Goal: Task Accomplishment & Management: Use online tool/utility

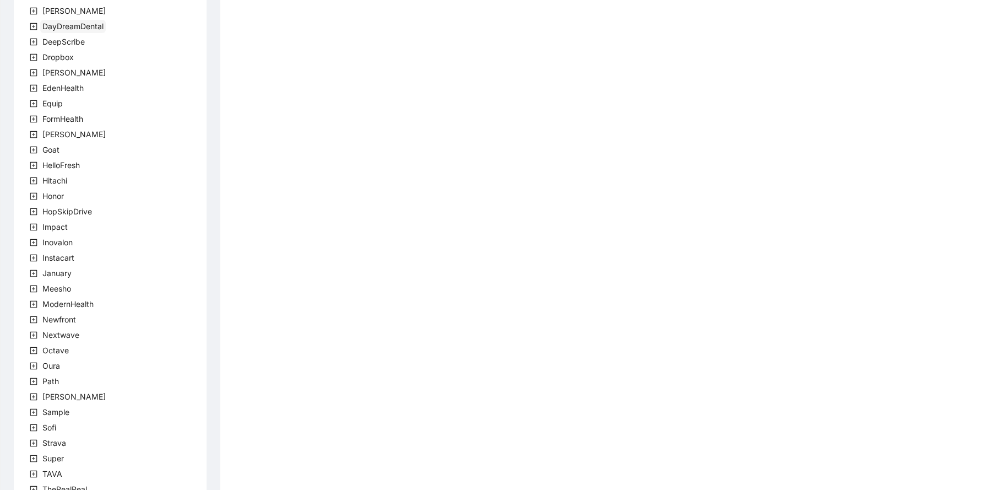
scroll to position [224, 0]
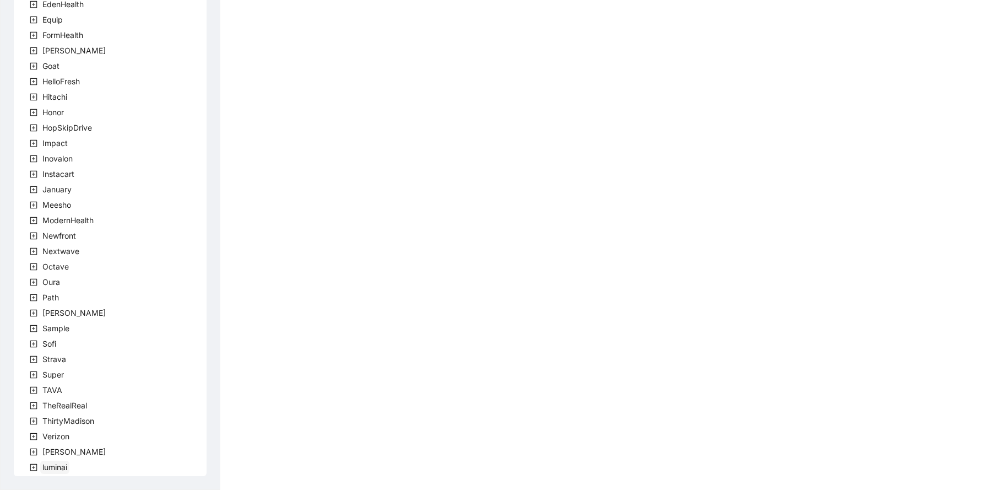
click at [57, 464] on span "luminai" at bounding box center [54, 466] width 25 height 9
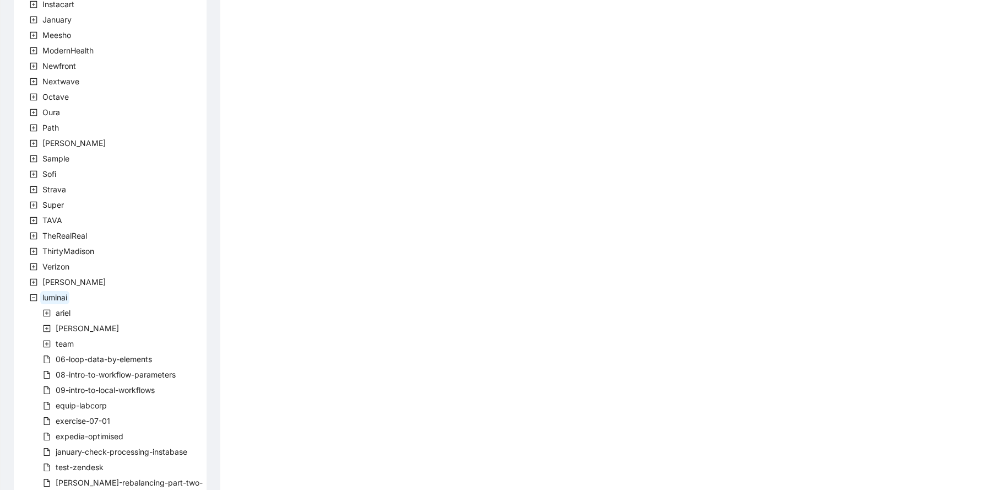
scroll to position [409, 0]
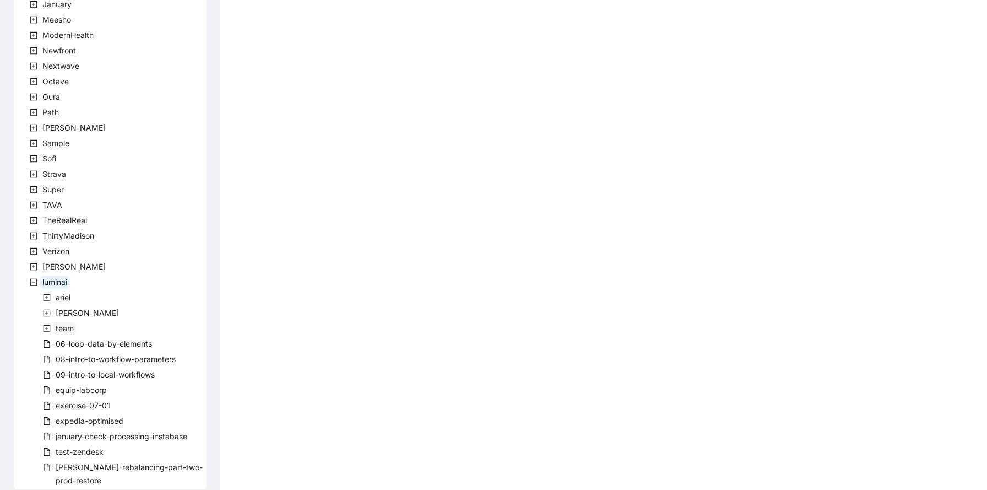
click at [66, 325] on span "team" at bounding box center [65, 327] width 18 height 9
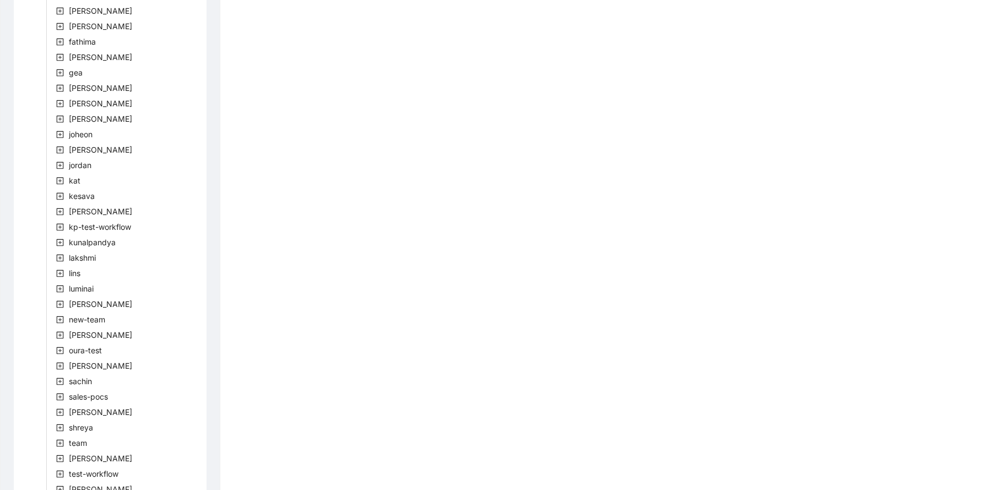
scroll to position [1060, 0]
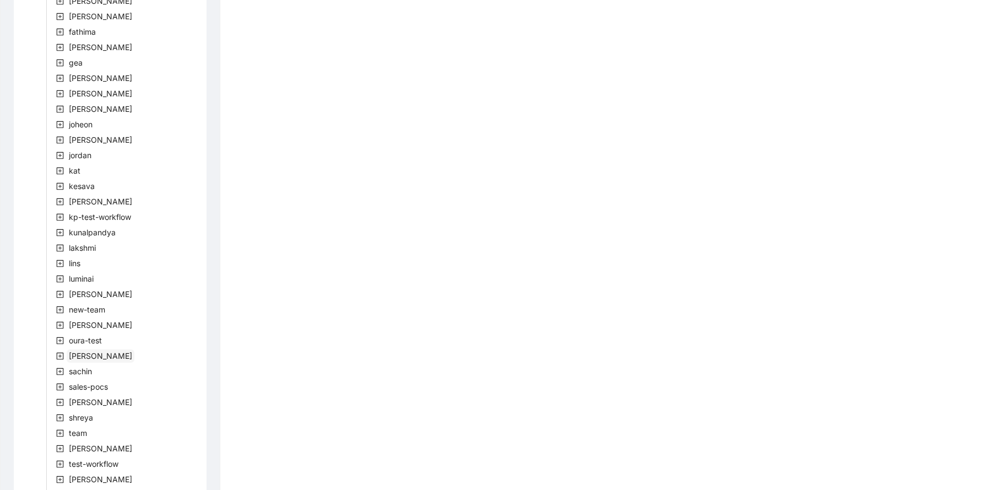
click at [90, 353] on span "[PERSON_NAME]" at bounding box center [100, 355] width 63 height 9
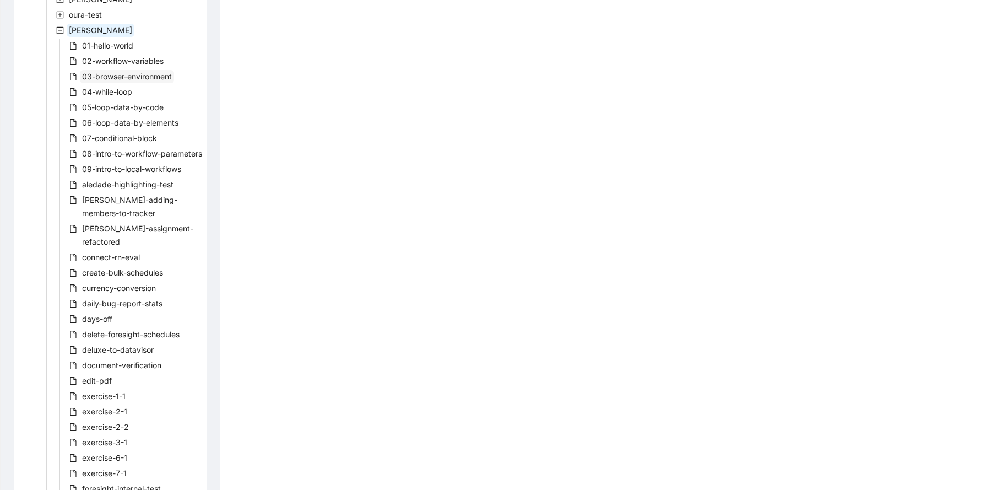
scroll to position [1401, 0]
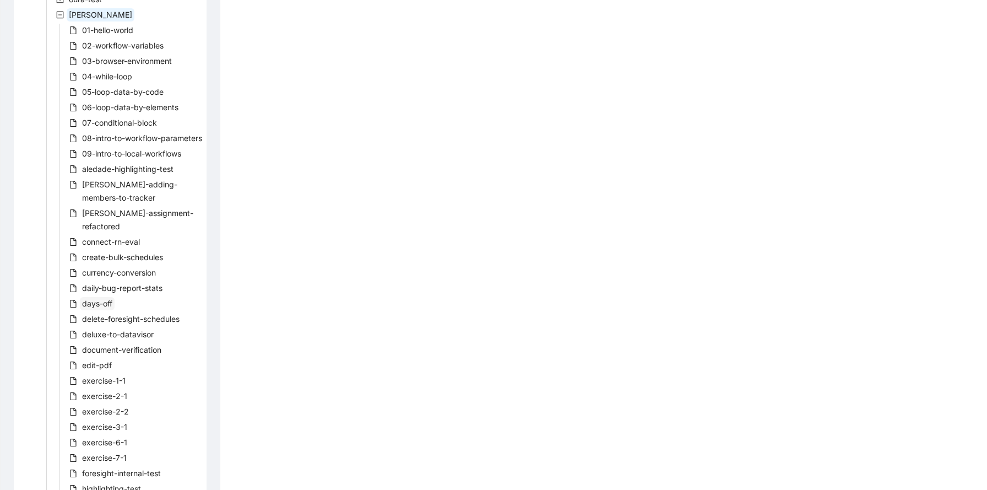
click at [98, 301] on span "days-off" at bounding box center [97, 303] width 30 height 9
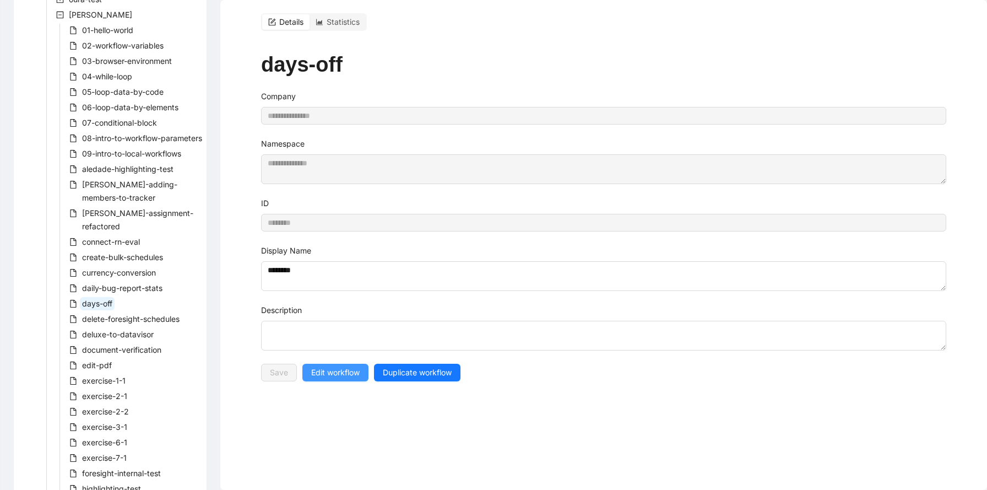
click at [350, 366] on span "Edit workflow" at bounding box center [335, 372] width 48 height 12
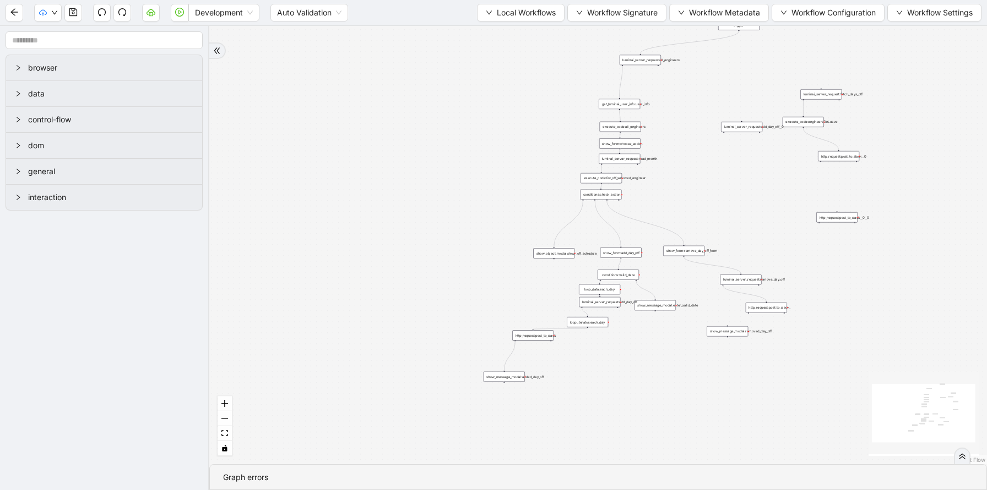
drag, startPoint x: 527, startPoint y: 154, endPoint x: 495, endPoint y: 223, distance: 76.2
click at [495, 224] on div "trigger luminai_server_request:all_engineers execute_code:all_engineers show_fo…" at bounding box center [598, 245] width 778 height 438
click at [551, 143] on div "trigger luminai_server_request:all_engineers execute_code:all_engineers show_fo…" at bounding box center [598, 245] width 778 height 438
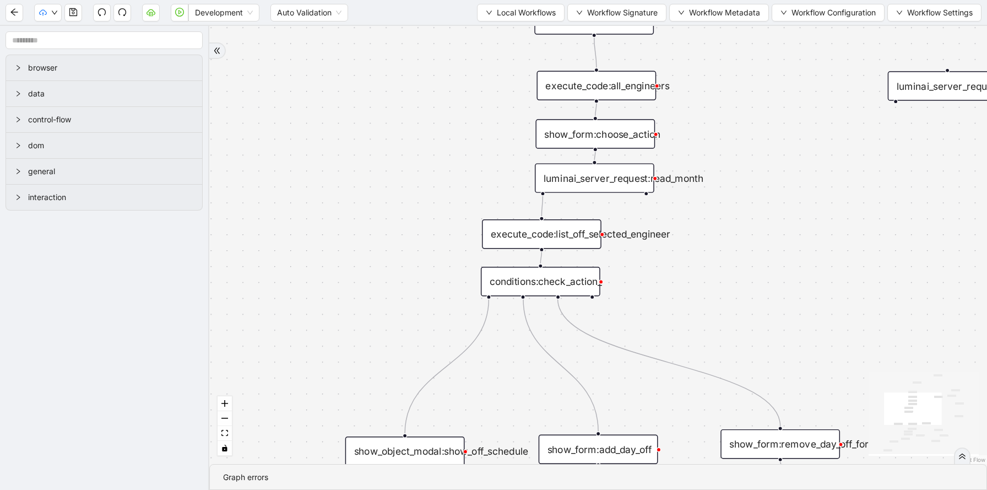
click at [643, 115] on div "trigger luminai_server_request:all_engineers execute_code:all_engineers show_fo…" at bounding box center [598, 245] width 778 height 438
click at [642, 93] on div "execute_code:all_engineers" at bounding box center [597, 85] width 120 height 29
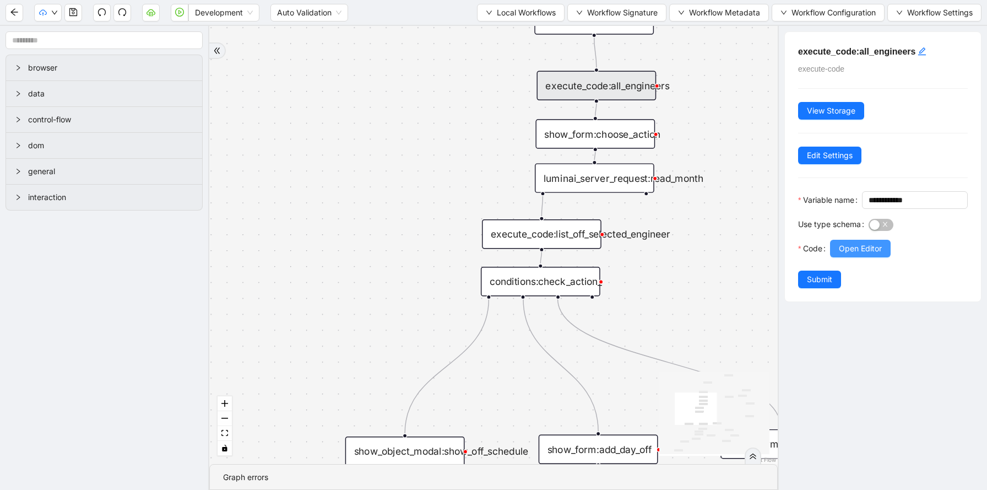
click at [851, 255] on span "Open Editor" at bounding box center [860, 248] width 43 height 12
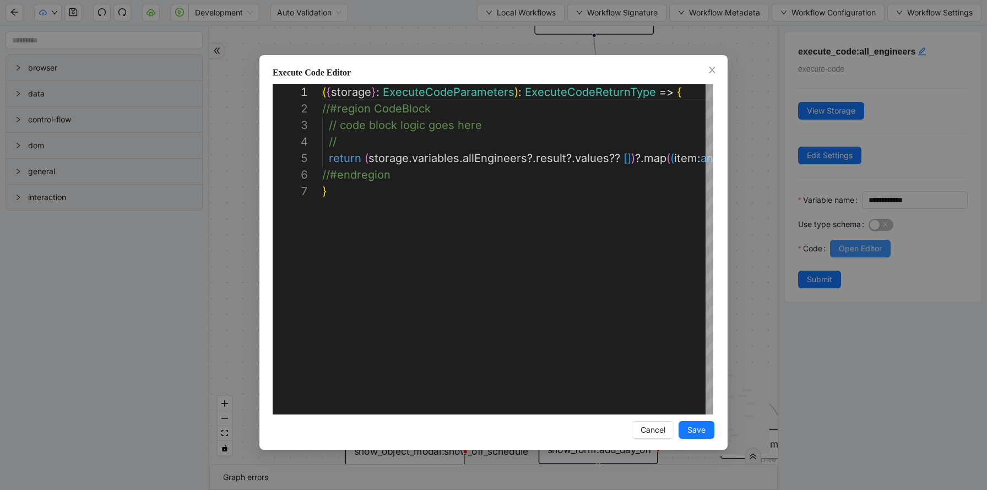
scroll to position [99, 0]
click at [745, 91] on div "**********" at bounding box center [493, 245] width 987 height 490
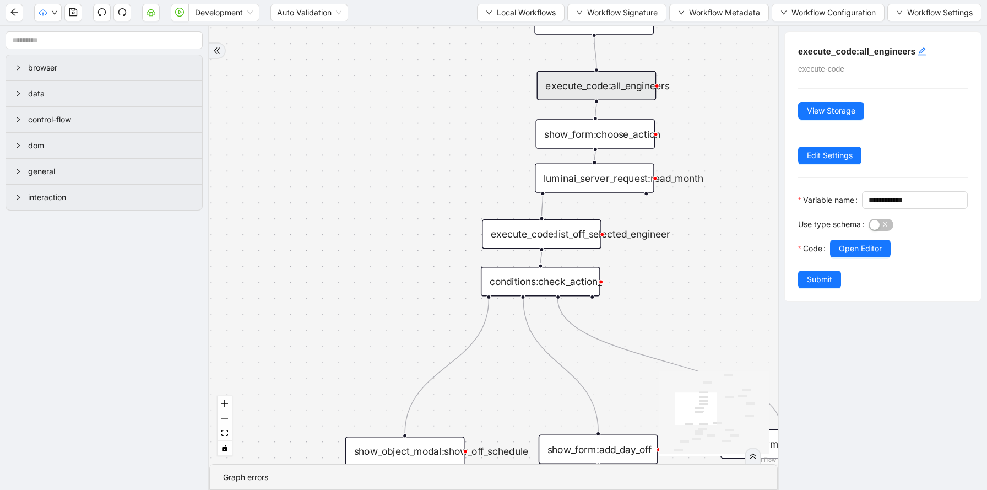
click at [614, 185] on div "luminai_server_request:read_month" at bounding box center [595, 177] width 120 height 29
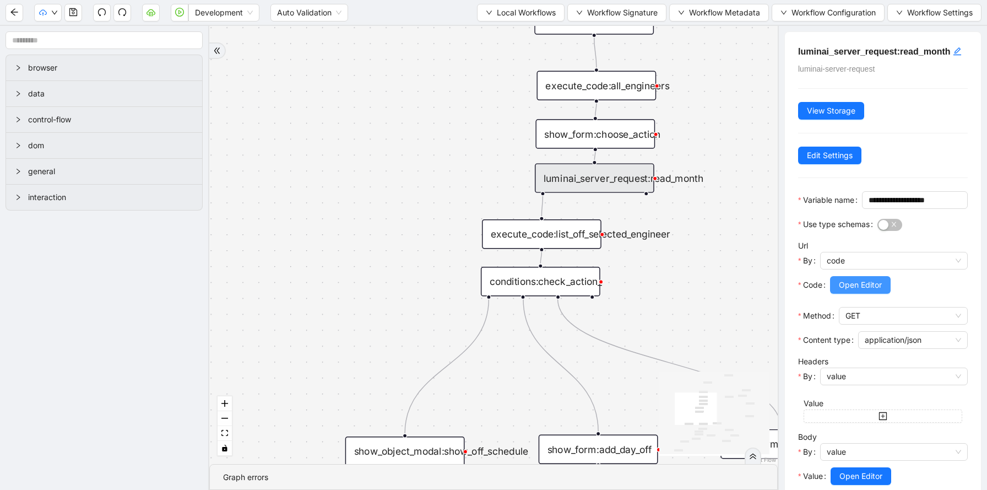
click at [845, 291] on span "Open Editor" at bounding box center [860, 285] width 43 height 12
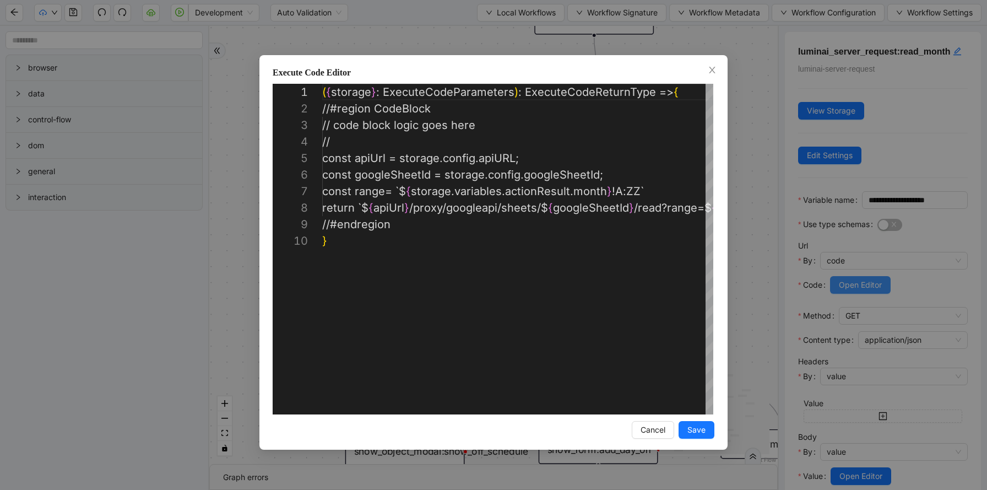
scroll to position [149, 0]
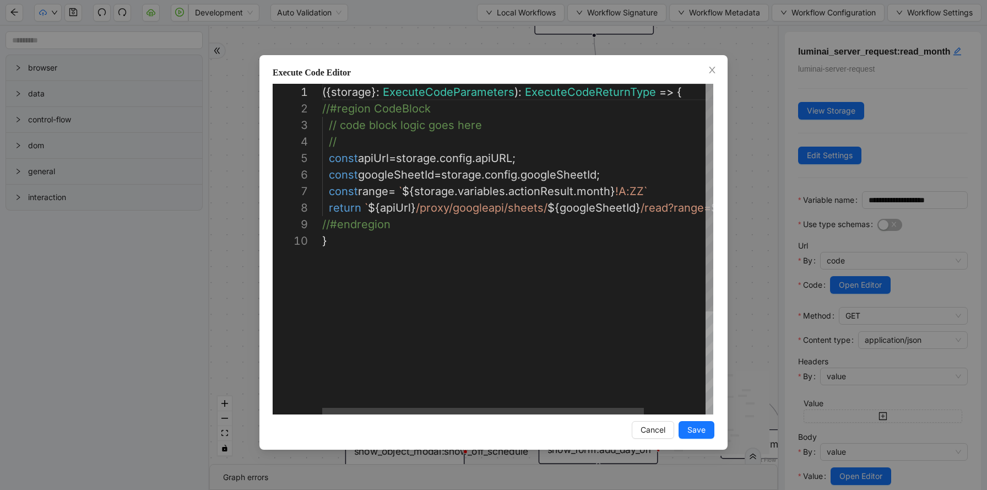
click at [620, 278] on div "({ storage }: ExecuteCodeParameters ): ExecuteCodeReturnType => { //#region Cod…" at bounding box center [554, 323] width 465 height 479
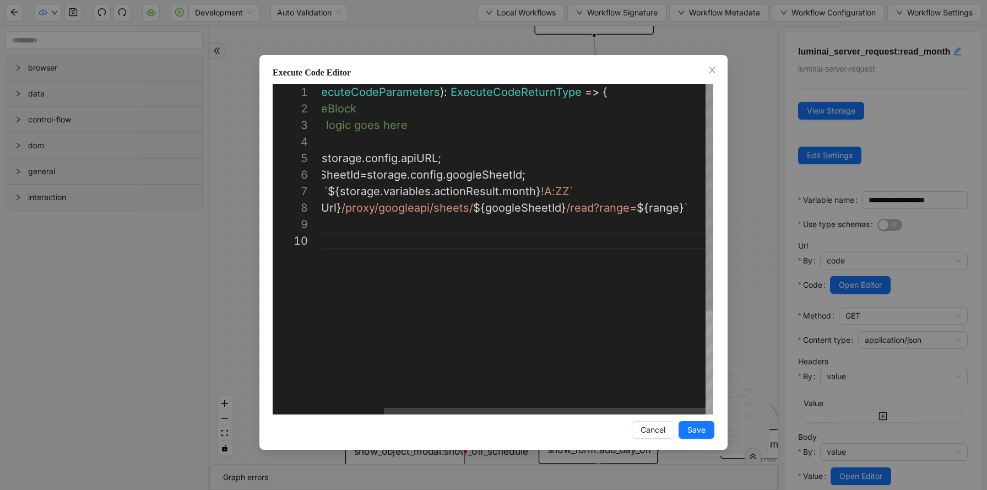
click at [616, 215] on div "({ storage }: ExecuteCodeParameters ): ExecuteCodeReturnType => { //#region Cod…" at bounding box center [480, 323] width 465 height 479
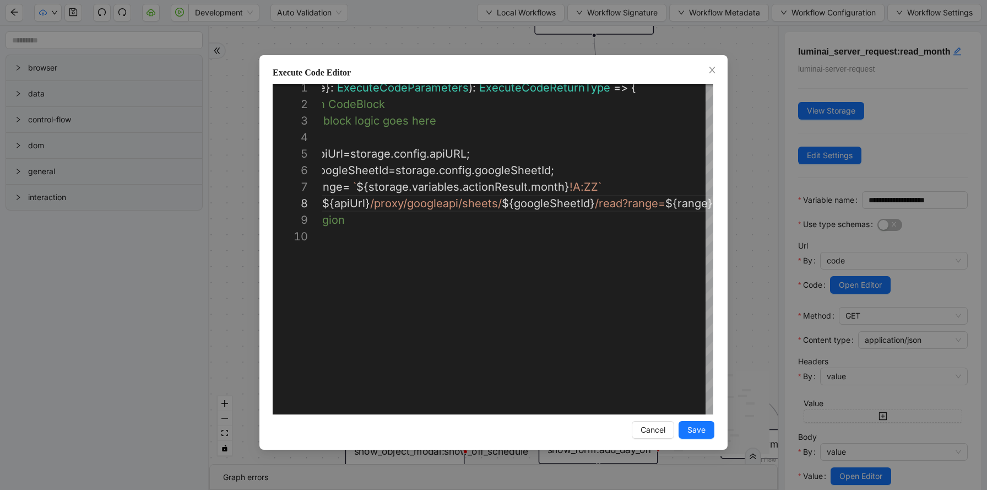
click at [764, 59] on div "**********" at bounding box center [493, 245] width 987 height 490
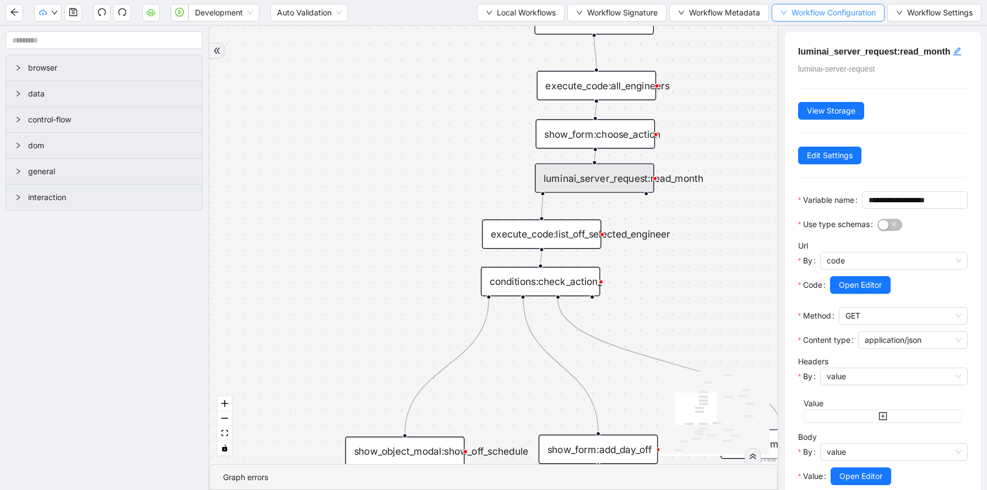
click at [854, 10] on span "Workflow Configuration" at bounding box center [834, 13] width 84 height 12
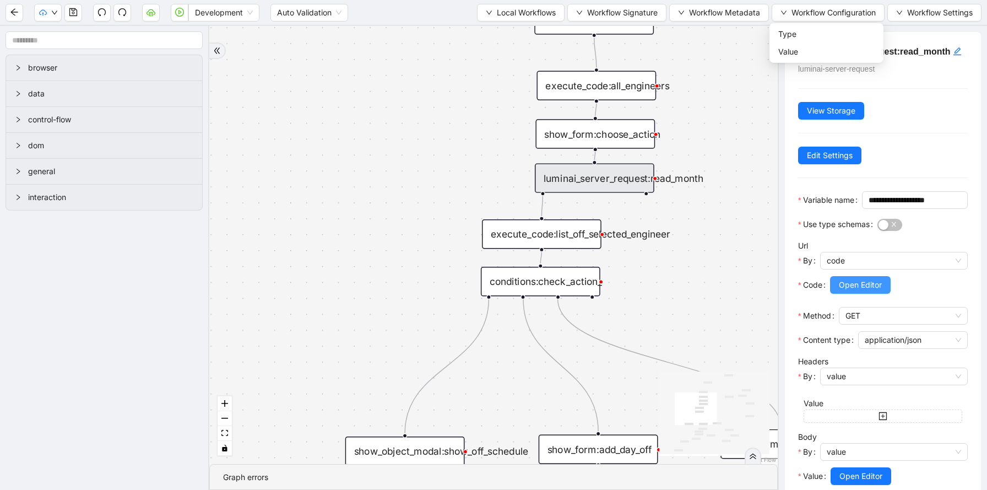
click at [849, 291] on span "Open Editor" at bounding box center [860, 285] width 43 height 12
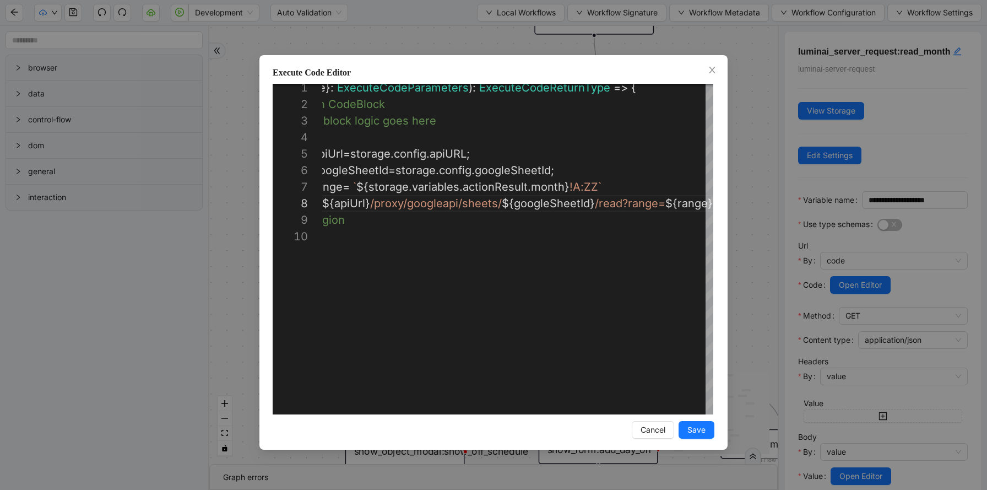
click at [748, 91] on div "**********" at bounding box center [493, 245] width 987 height 490
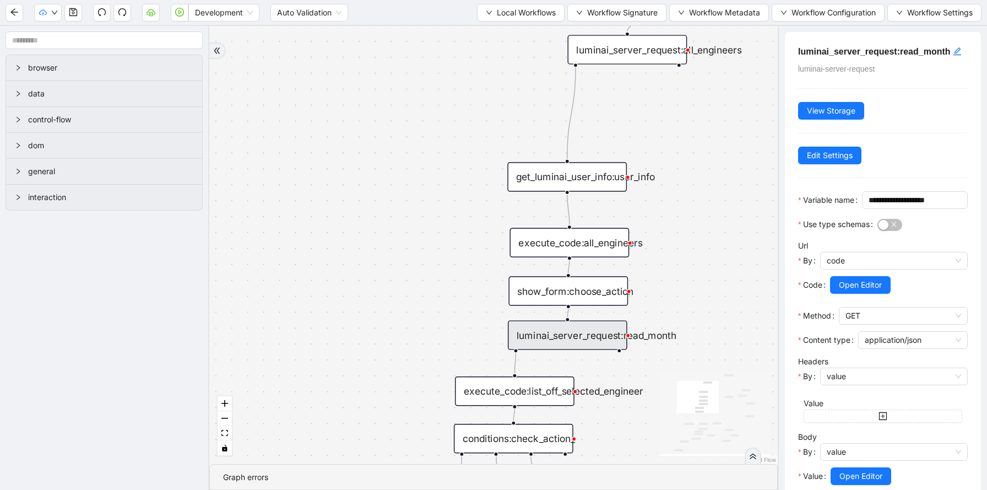
drag, startPoint x: 728, startPoint y: 51, endPoint x: 701, endPoint y: 208, distance: 159.3
click at [701, 208] on div "trigger luminai_server_request:all_engineers execute_code:all_engineers show_fo…" at bounding box center [493, 245] width 569 height 438
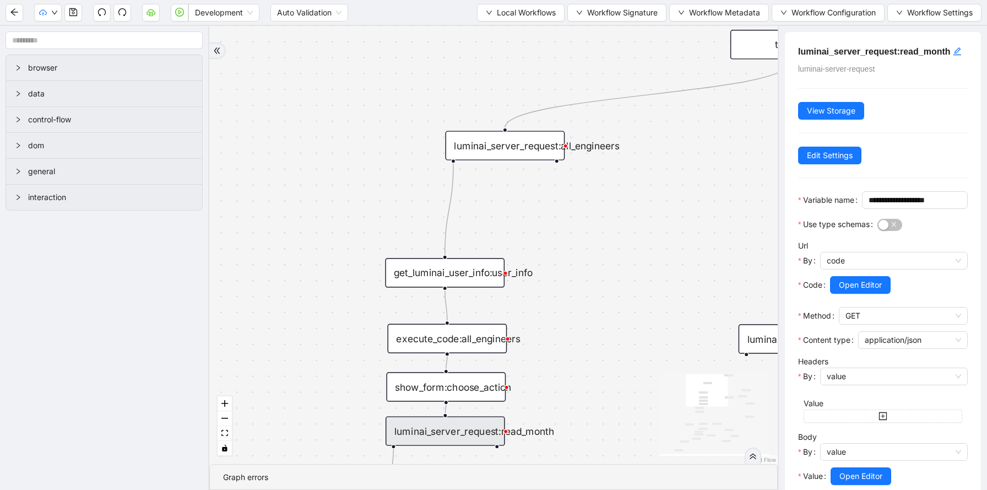
drag, startPoint x: 731, startPoint y: 155, endPoint x: 608, endPoint y: 252, distance: 156.2
click at [608, 251] on div "trigger luminai_server_request:all_engineers execute_code:all_engineers show_fo…" at bounding box center [493, 245] width 569 height 438
click at [494, 389] on div "show_form:choose_action" at bounding box center [446, 386] width 120 height 29
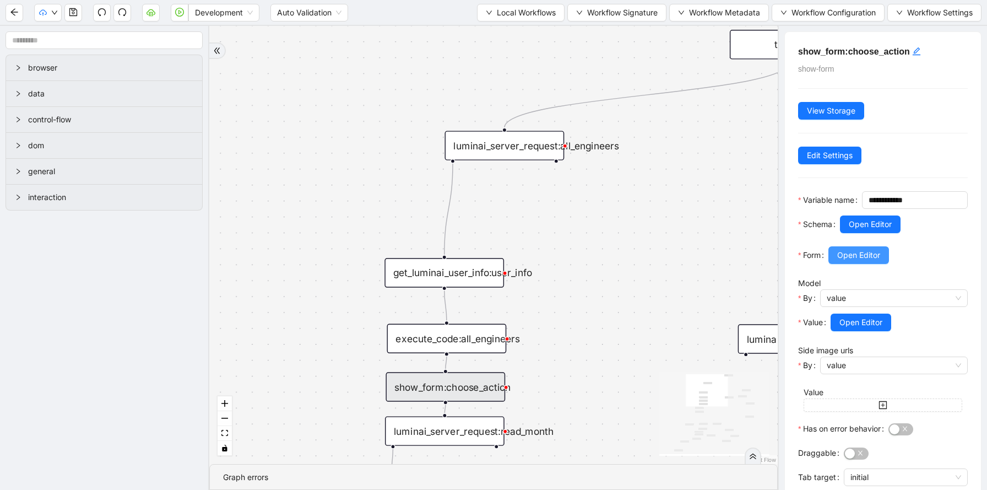
click at [861, 261] on span "Open Editor" at bounding box center [858, 255] width 43 height 12
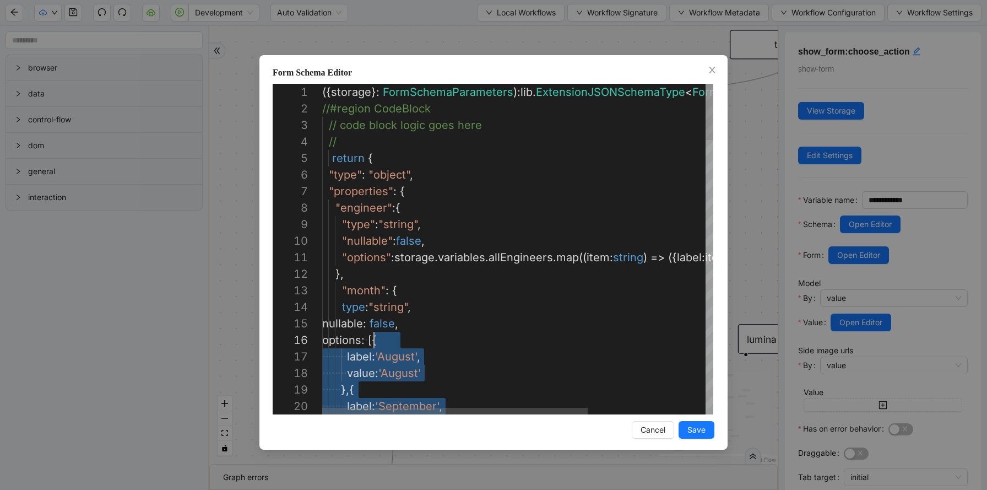
scroll to position [83, 67]
drag, startPoint x: 349, startPoint y: 231, endPoint x: 387, endPoint y: 343, distance: 117.8
type textarea "**********"
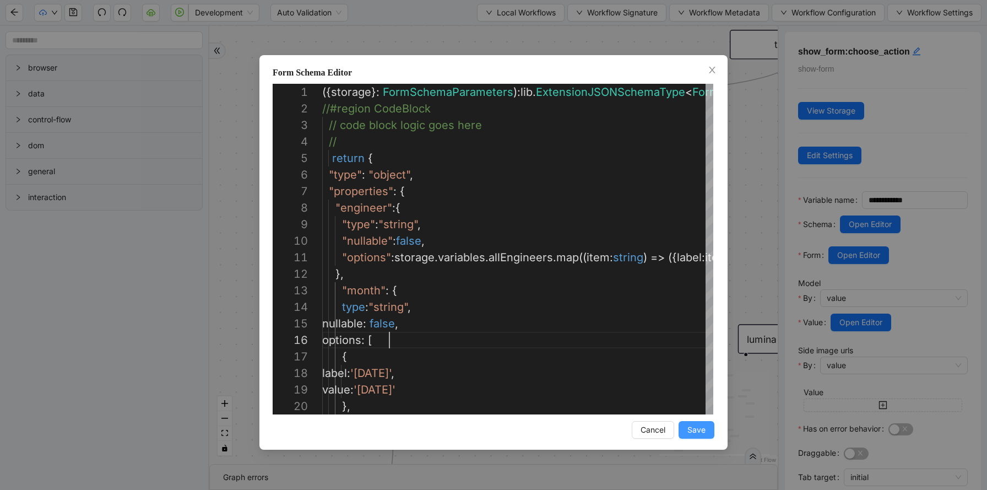
click at [702, 429] on span "Save" at bounding box center [697, 430] width 18 height 12
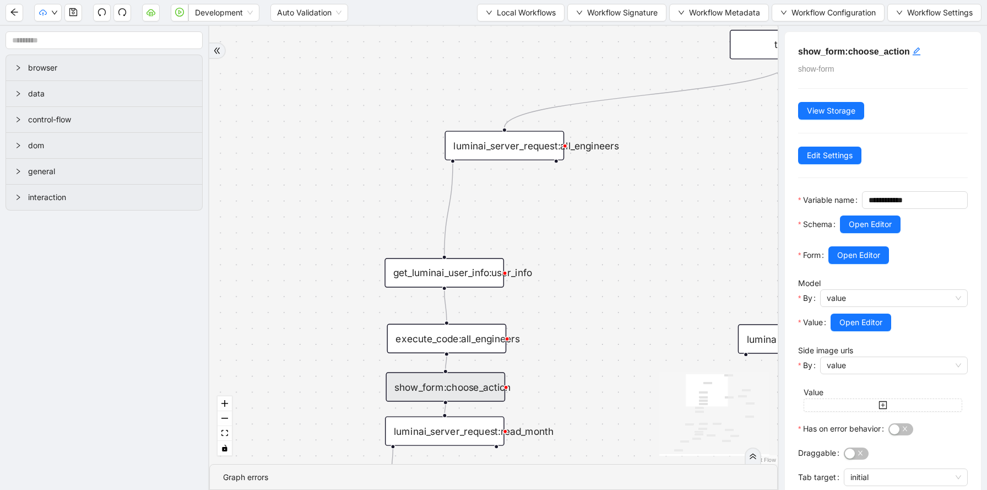
click at [567, 297] on div "trigger luminai_server_request:all_engineers execute_code:all_engineers show_fo…" at bounding box center [493, 245] width 569 height 438
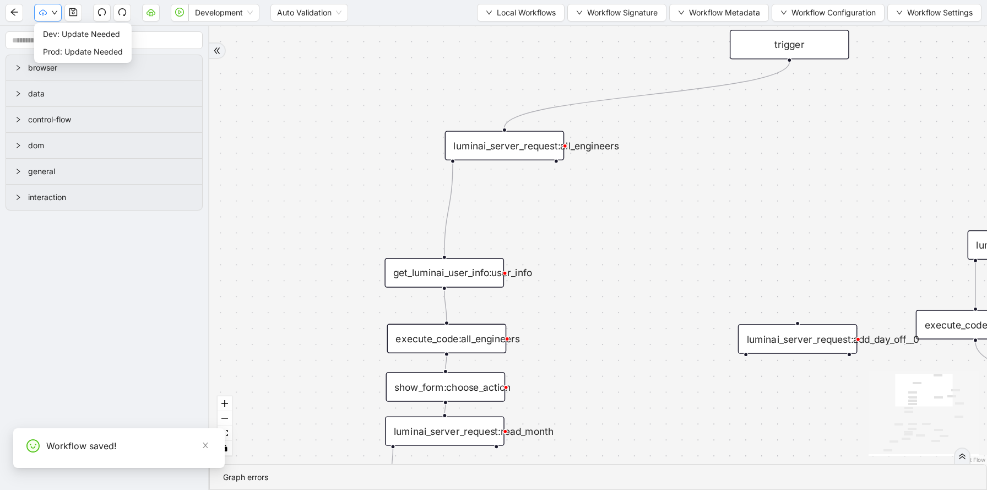
click at [44, 17] on button "button" at bounding box center [48, 13] width 28 height 18
click at [56, 36] on span "Dev: Update Needed" at bounding box center [83, 34] width 80 height 12
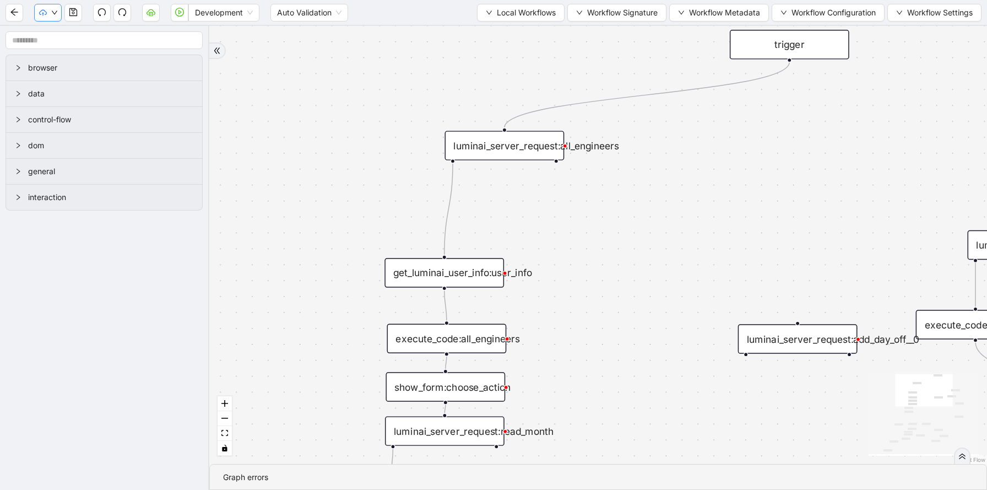
click at [44, 7] on button "button" at bounding box center [48, 13] width 28 height 18
click at [61, 53] on span "Prod: Update Needed" at bounding box center [83, 52] width 80 height 12
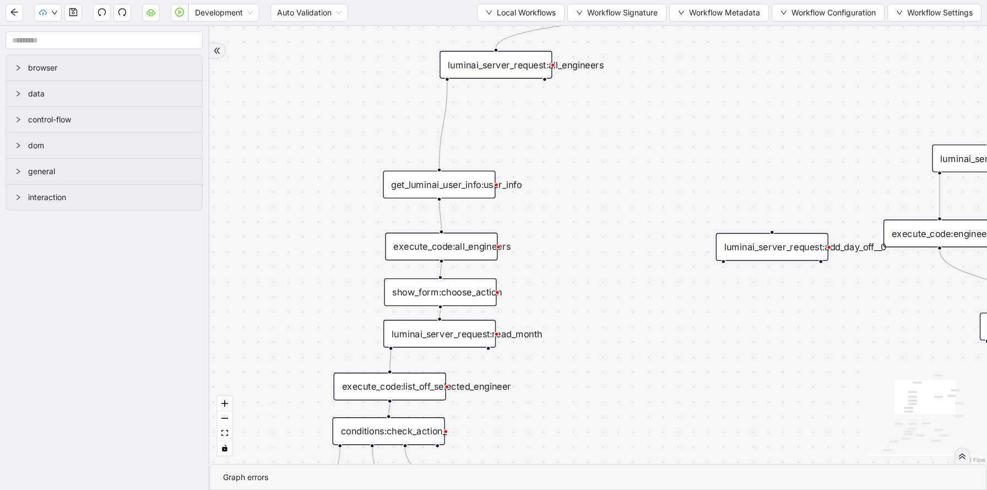
drag, startPoint x: 580, startPoint y: 360, endPoint x: 542, endPoint y: 243, distance: 122.3
click at [543, 243] on div "trigger luminai_server_request:all_engineers execute_code:all_engineers show_fo…" at bounding box center [598, 245] width 778 height 438
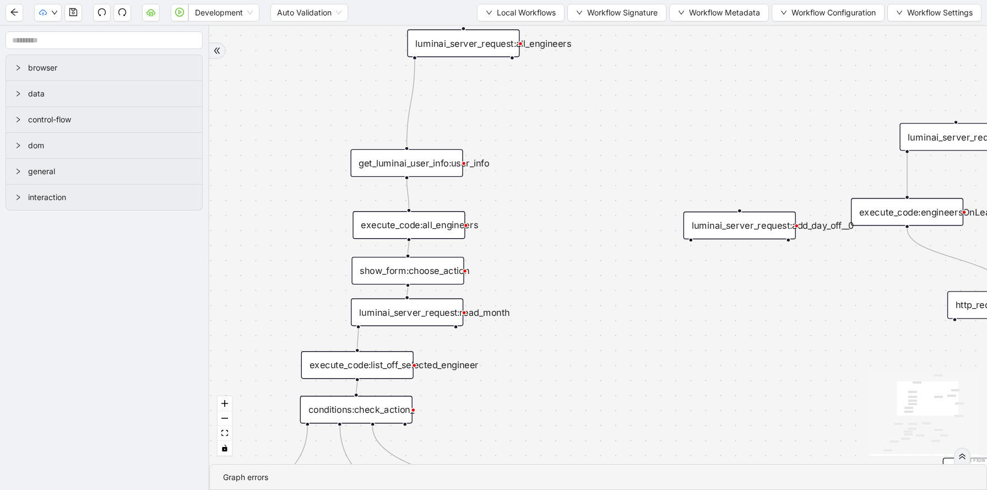
click at [404, 272] on div "show_form:choose_action" at bounding box center [407, 271] width 112 height 28
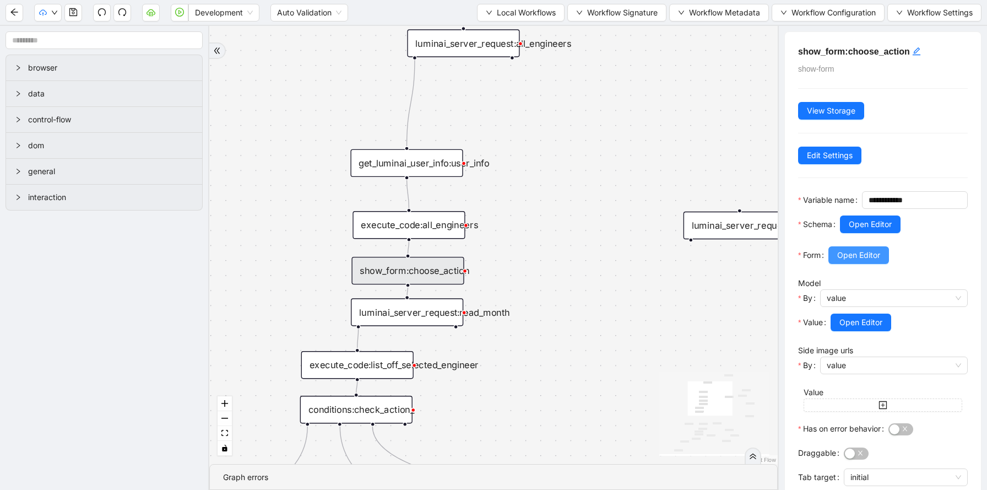
click at [860, 261] on span "Open Editor" at bounding box center [858, 255] width 43 height 12
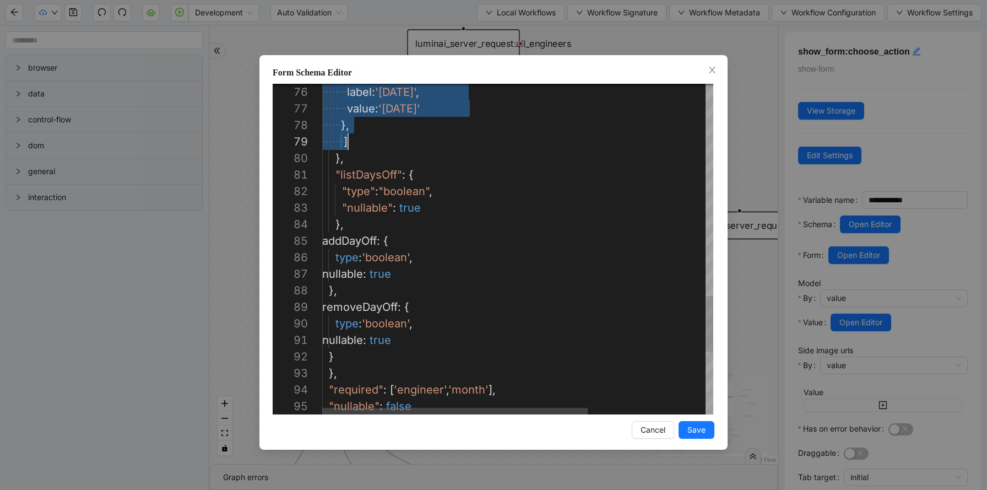
scroll to position [83, 26]
drag, startPoint x: 391, startPoint y: 228, endPoint x: 425, endPoint y: 128, distance: 105.9
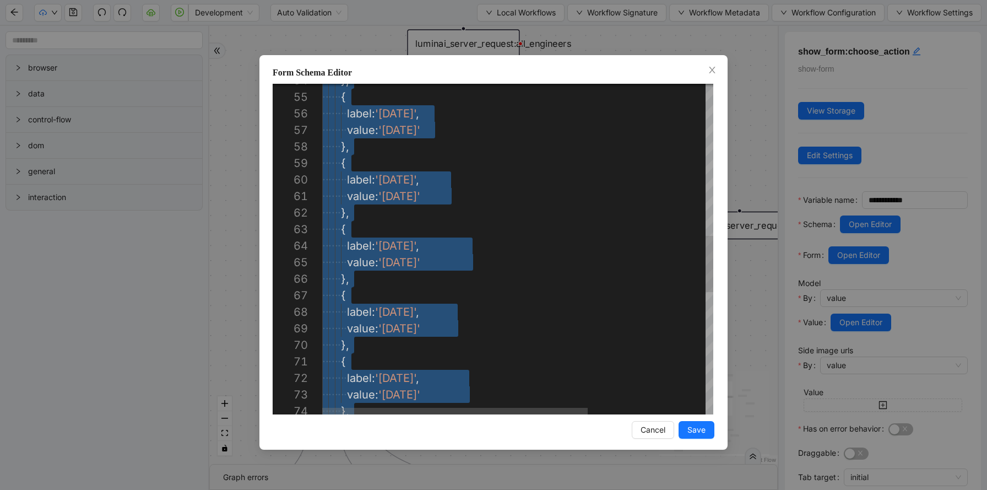
click at [352, 281] on div "·‌ ·‌ ·‌ ·‌ ·‌ ·‌ }, ·‌ ·‌ ·‌ ·‌ ·‌ ·‌ ·‌ ·‌ value : '[DATE]' ·‌ ·‌ ·‌ ·‌ ·‌ ·‌…" at bounding box center [604, 163] width 565 height 1934
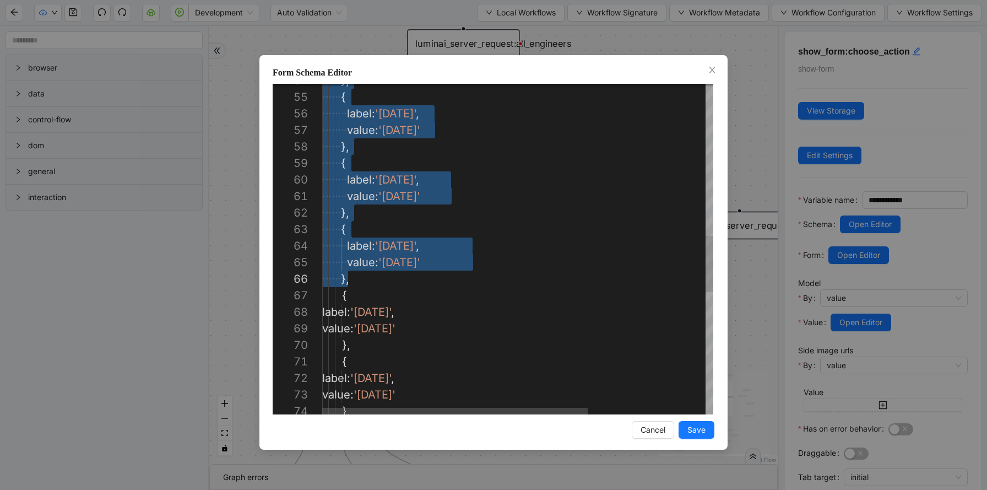
type textarea "**********"
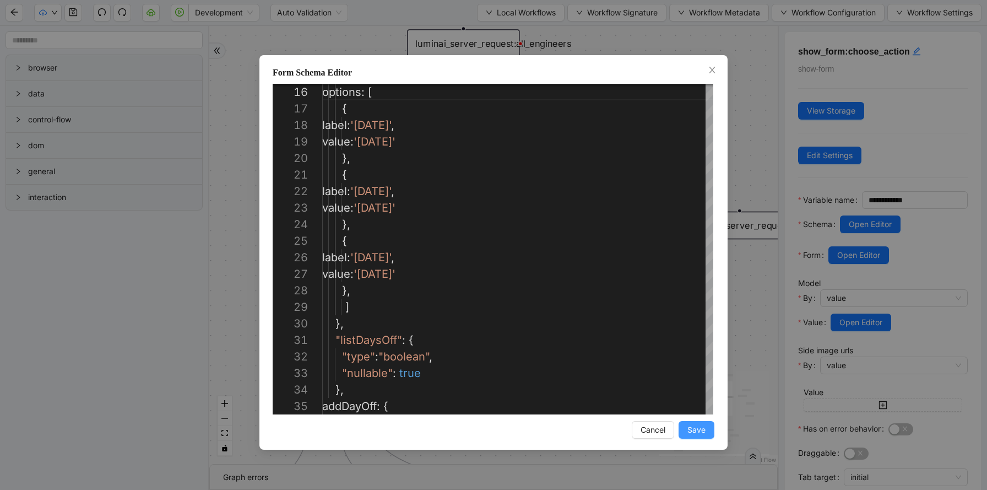
click at [699, 432] on span "Save" at bounding box center [697, 430] width 18 height 12
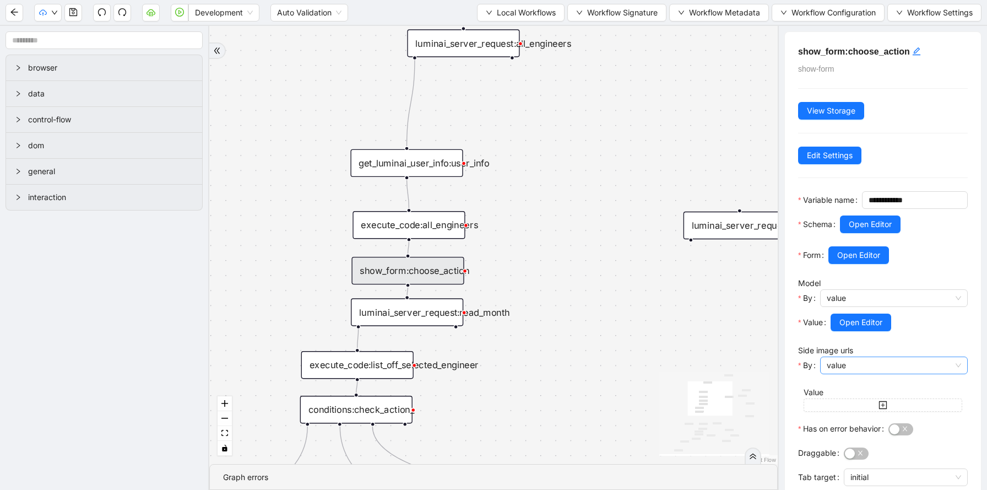
scroll to position [402, 0]
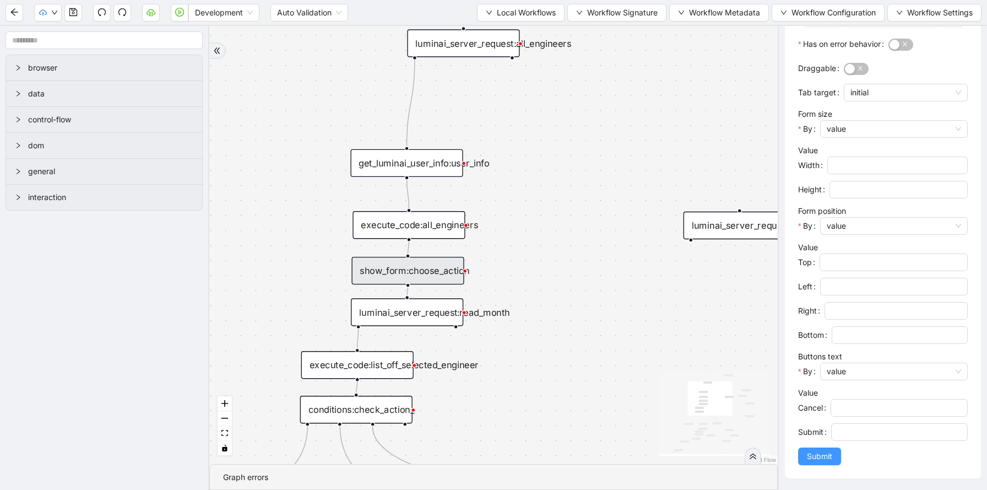
click at [819, 455] on span "Submit" at bounding box center [819, 456] width 25 height 12
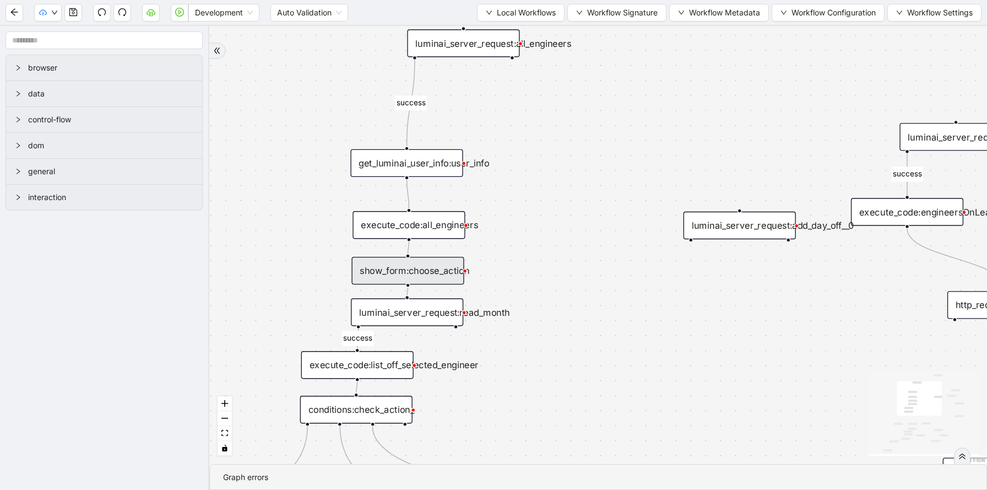
scroll to position [0, 0]
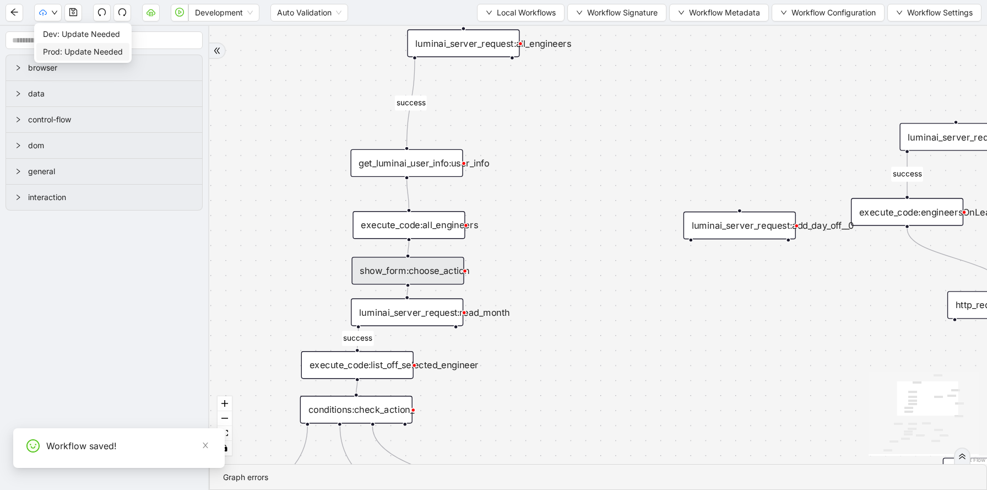
click at [48, 13] on button "button" at bounding box center [48, 13] width 28 height 18
click at [53, 30] on span "Dev: Update Needed" at bounding box center [83, 34] width 80 height 12
click at [45, 13] on icon "cloud-upload" at bounding box center [43, 13] width 8 height 8
click at [48, 49] on span "Prod: Update Needed" at bounding box center [83, 52] width 80 height 12
